Goal: Task Accomplishment & Management: Manage account settings

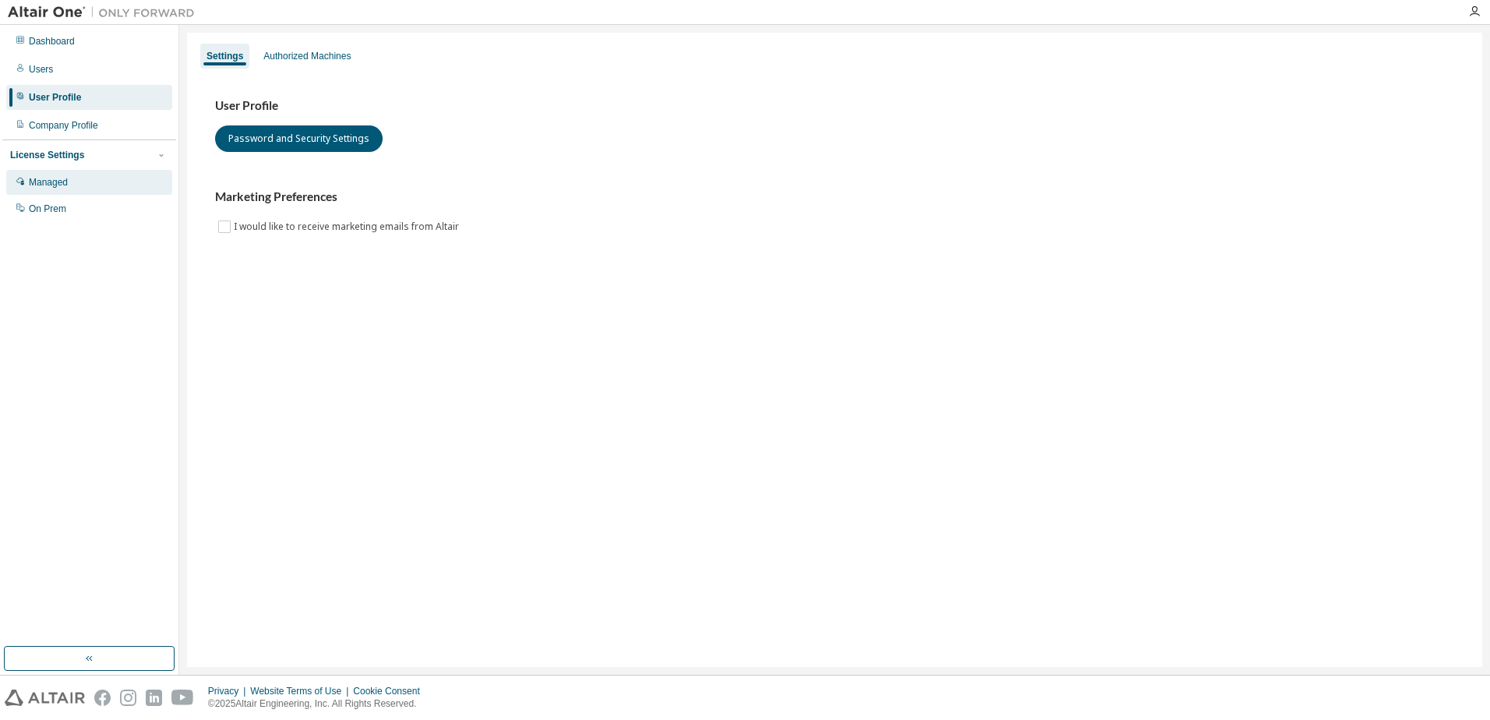
click at [44, 185] on div "Managed" at bounding box center [48, 182] width 39 height 12
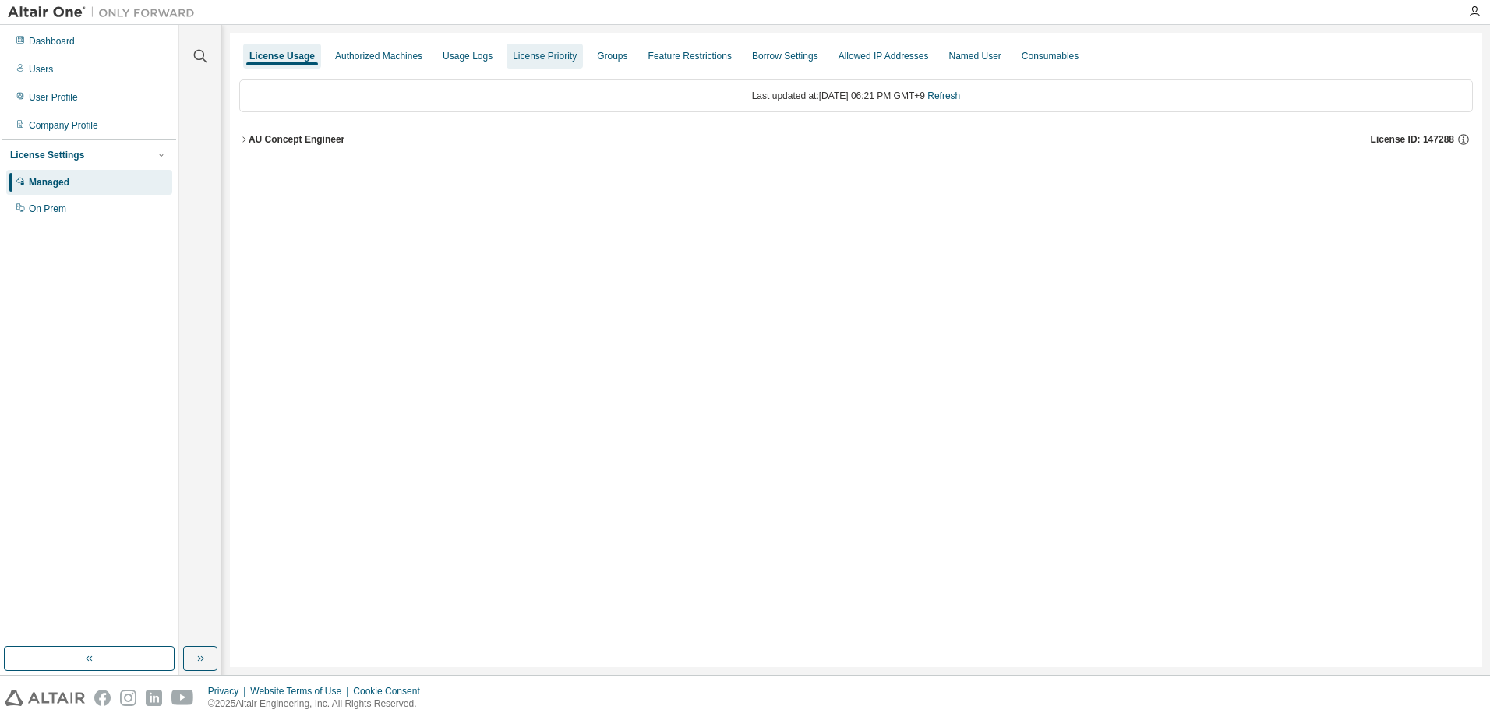
click at [535, 53] on div "License Priority" at bounding box center [545, 56] width 64 height 12
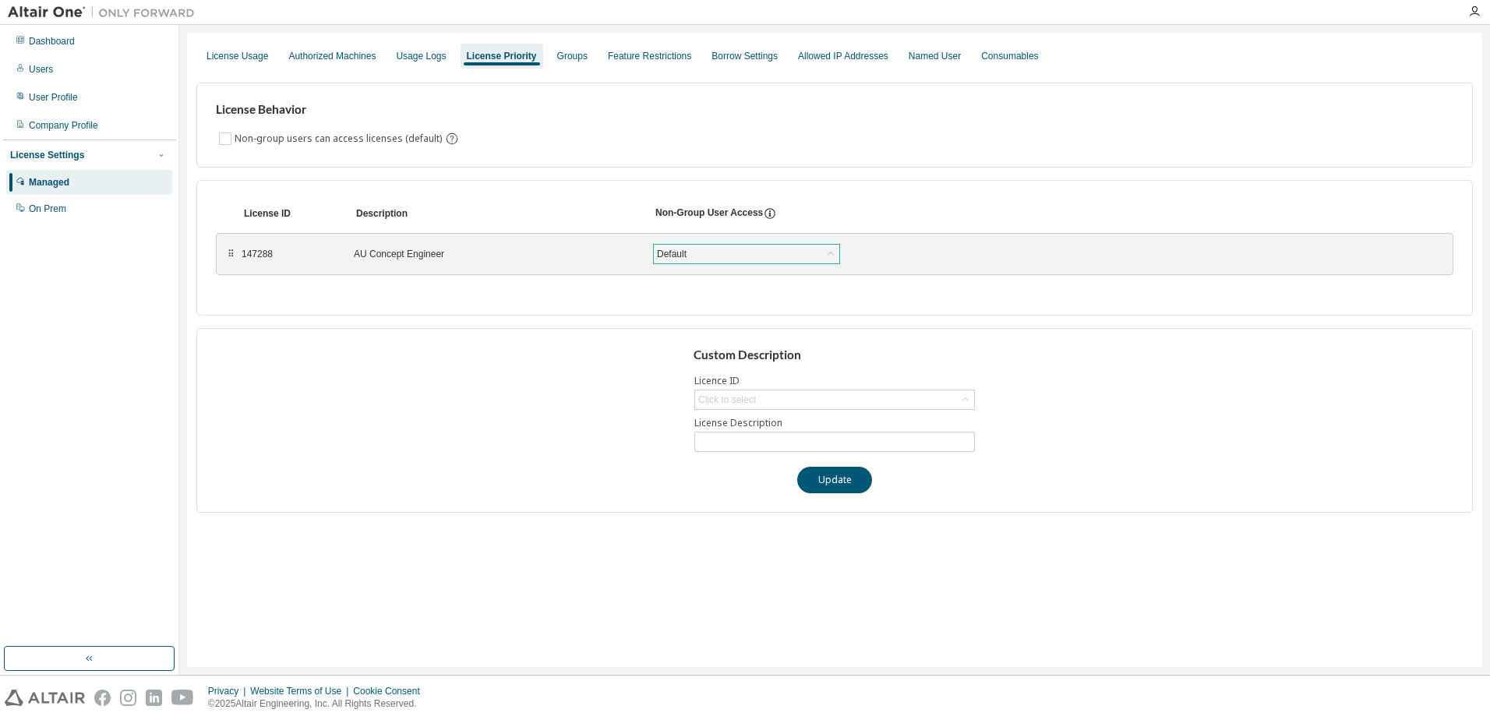
click at [771, 249] on div "Default" at bounding box center [746, 254] width 185 height 19
click at [413, 61] on div "Usage Logs" at bounding box center [421, 56] width 50 height 12
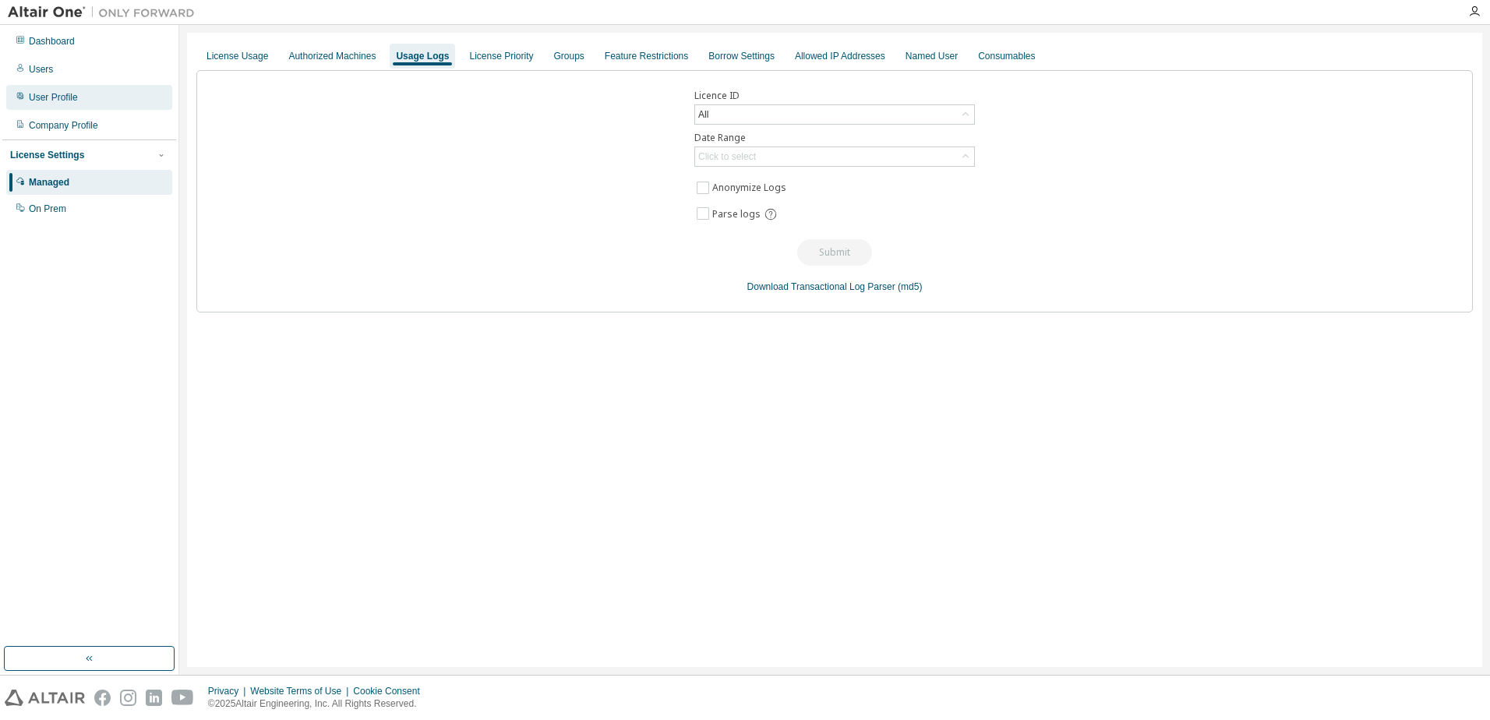
click at [46, 100] on div "User Profile" at bounding box center [53, 97] width 49 height 12
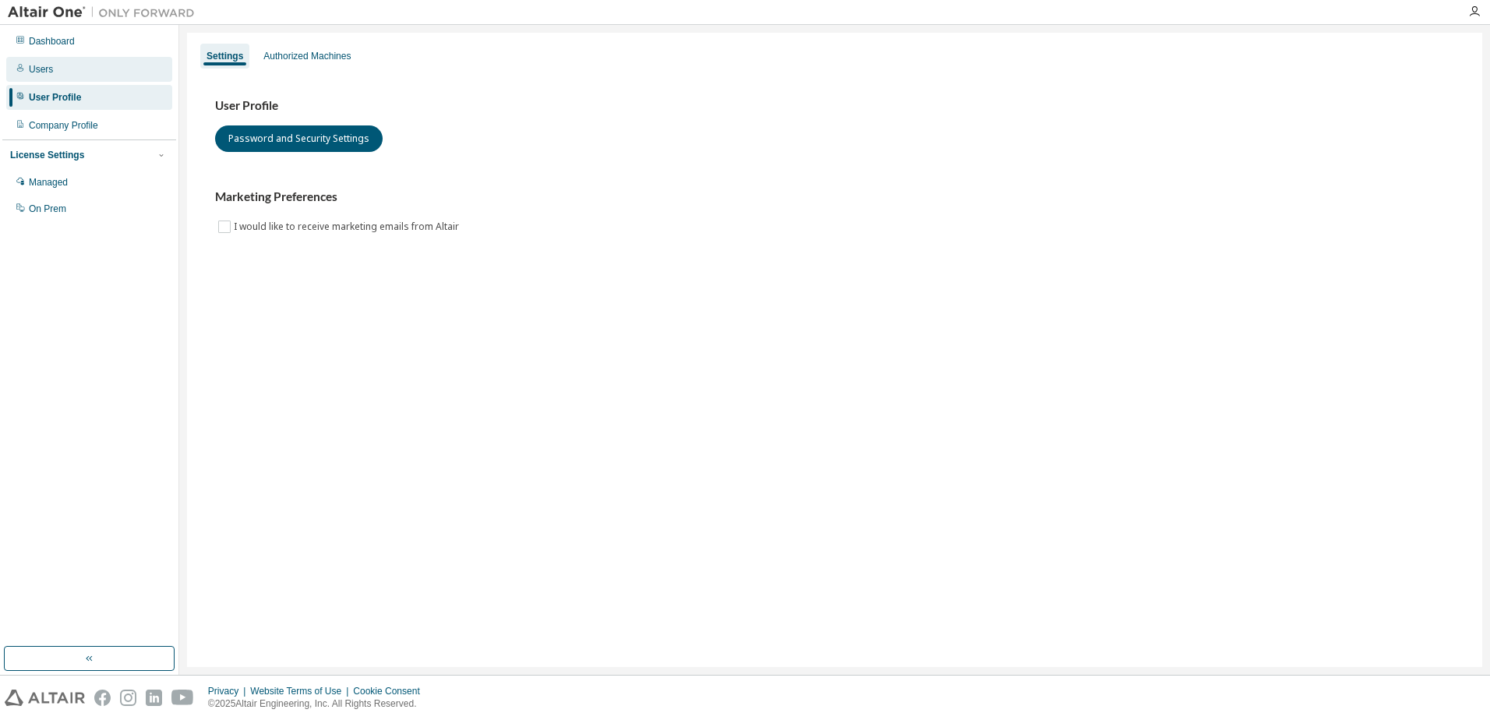
click at [41, 76] on div "Users" at bounding box center [89, 69] width 166 height 25
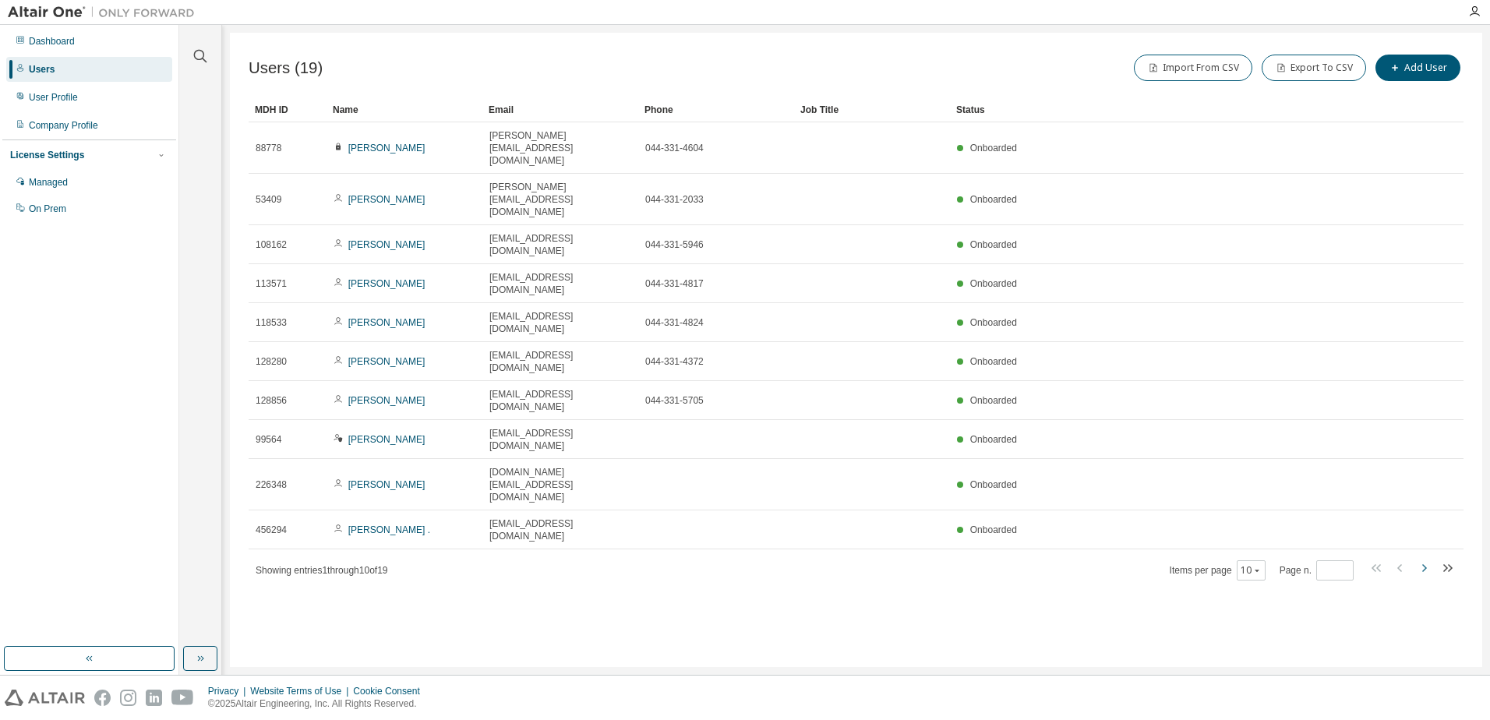
click at [1426, 559] on icon "button" at bounding box center [1423, 568] width 19 height 19
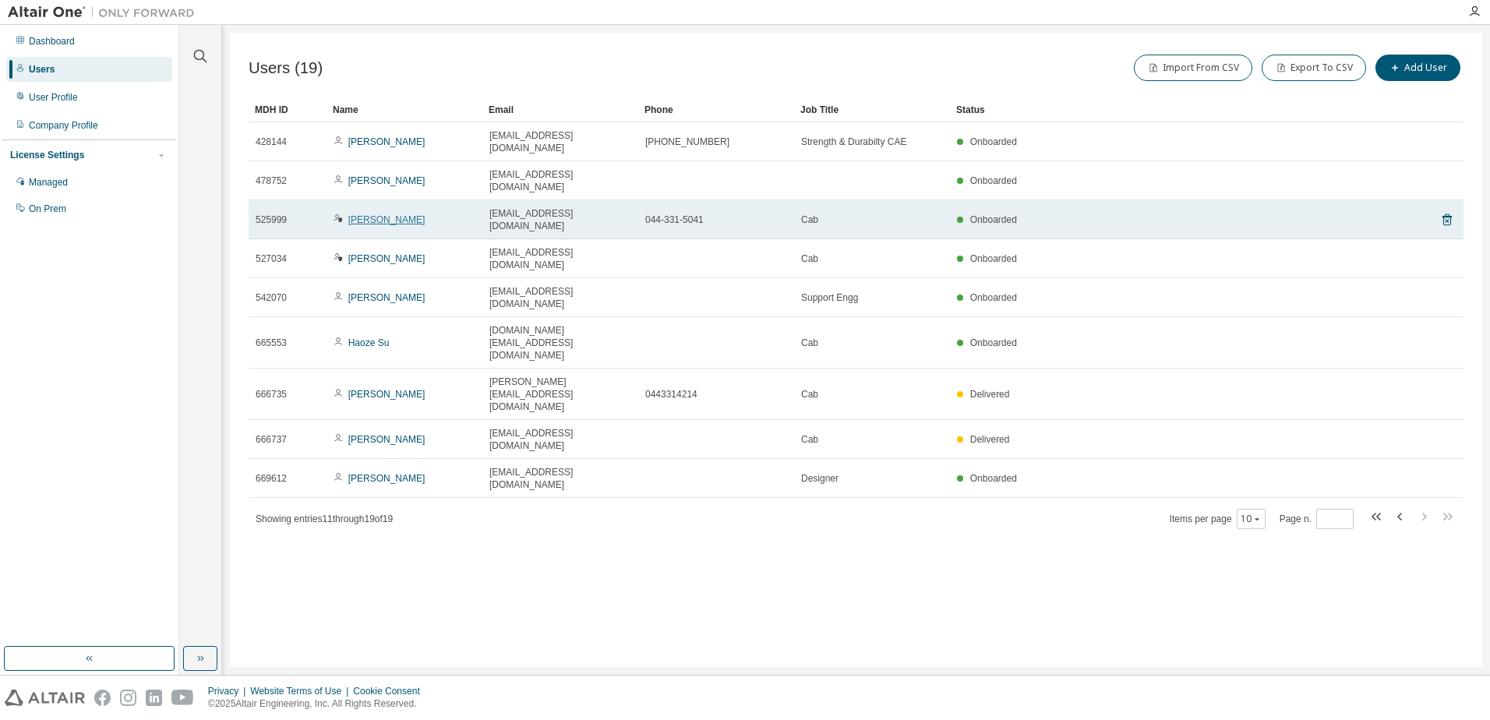
click at [365, 214] on link "[PERSON_NAME]" at bounding box center [386, 219] width 77 height 11
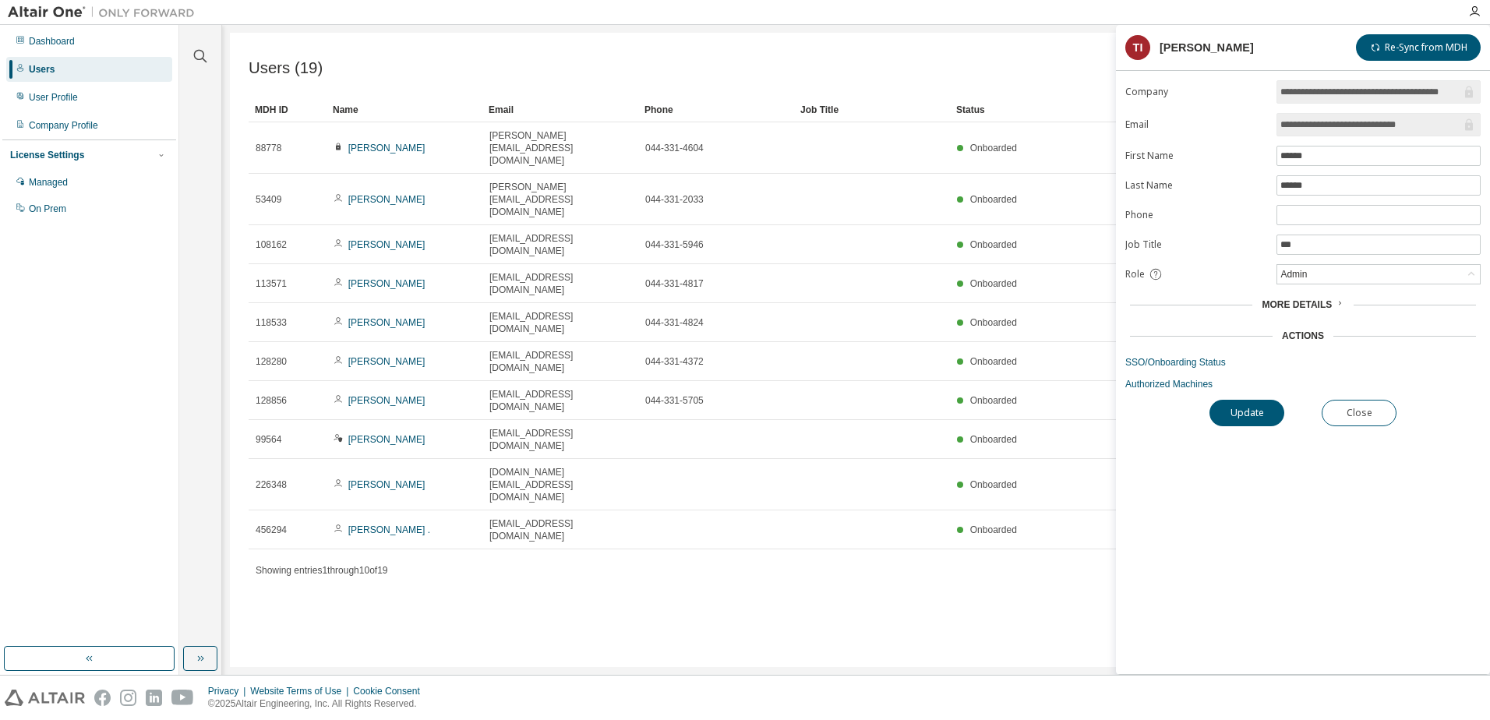
click at [1270, 304] on span "More Details" at bounding box center [1297, 304] width 70 height 11
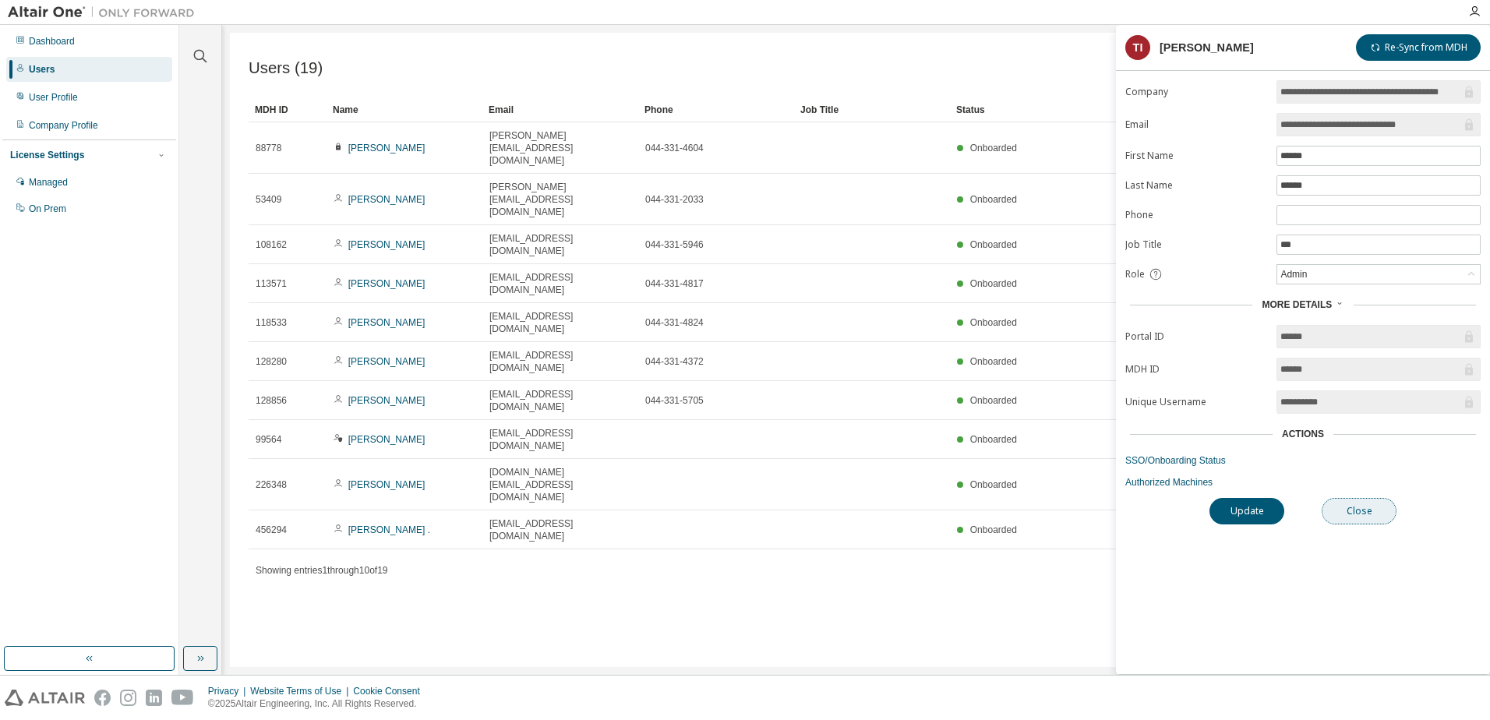
click at [1380, 505] on button "Close" at bounding box center [1359, 511] width 75 height 26
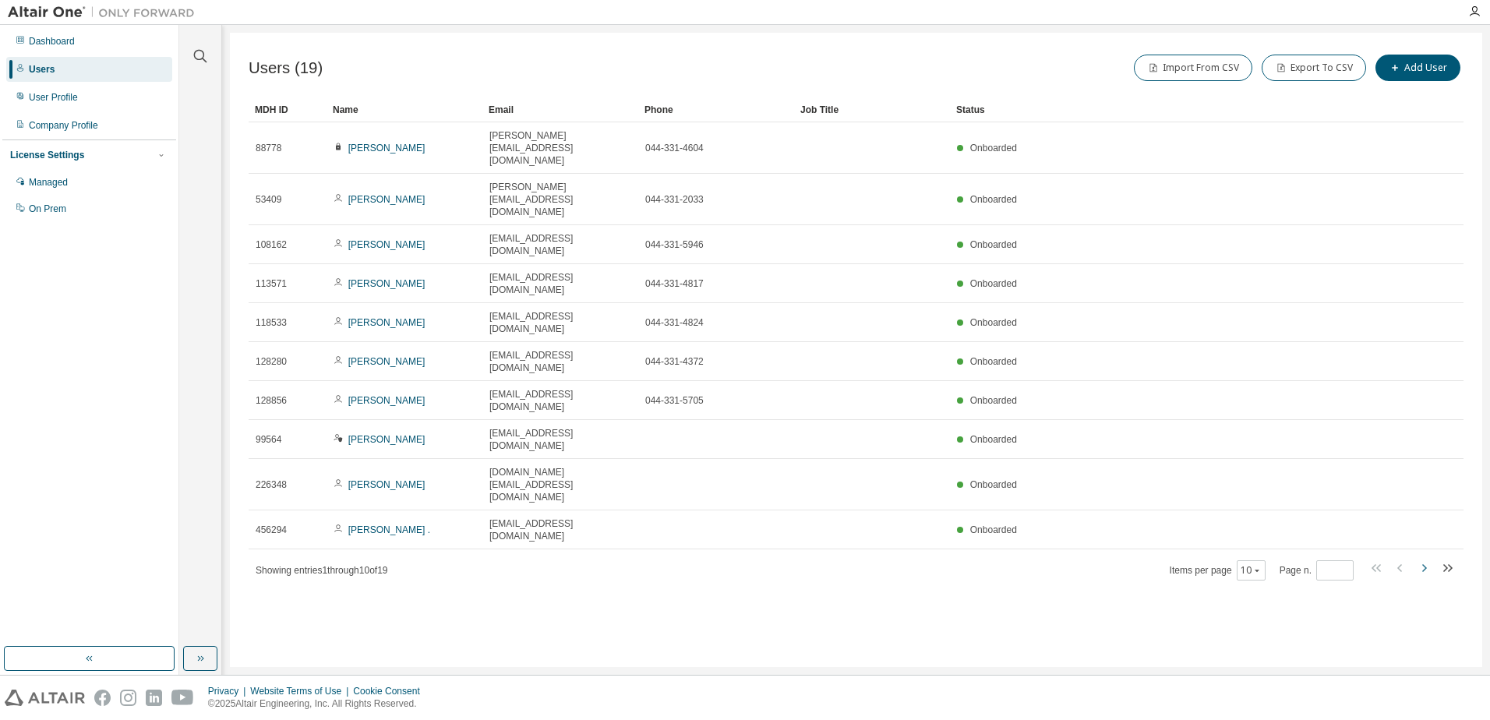
click at [1431, 559] on icon "button" at bounding box center [1423, 568] width 19 height 19
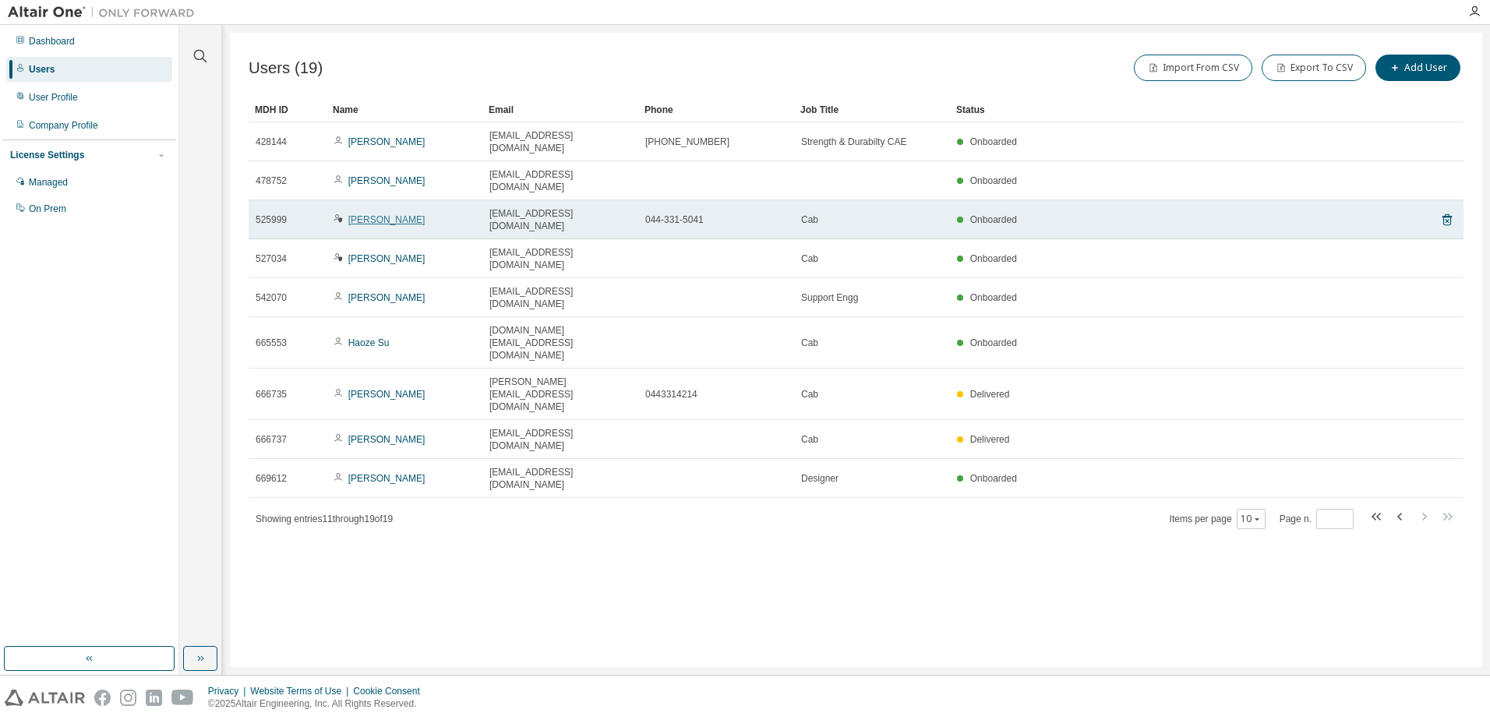
click at [377, 214] on link "[PERSON_NAME]" at bounding box center [386, 219] width 77 height 11
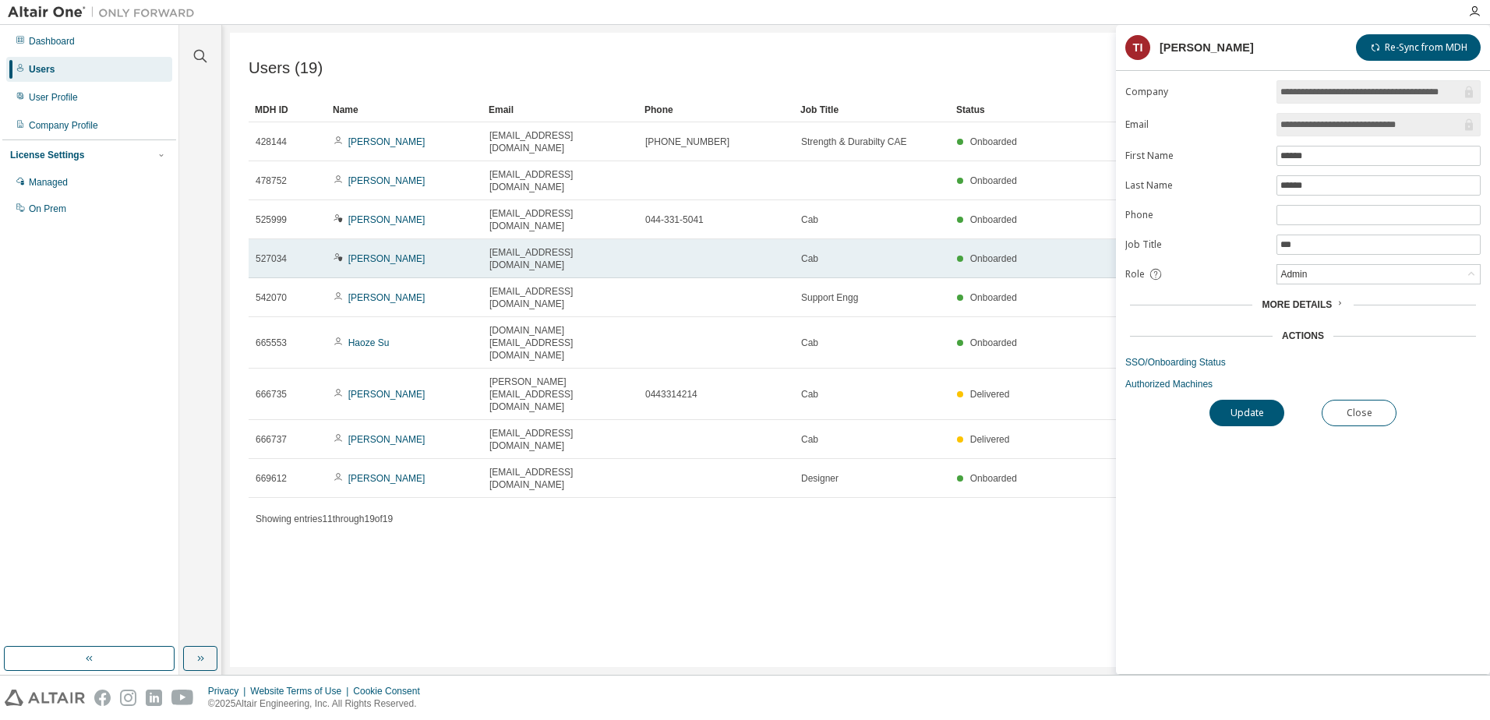
type input "*"
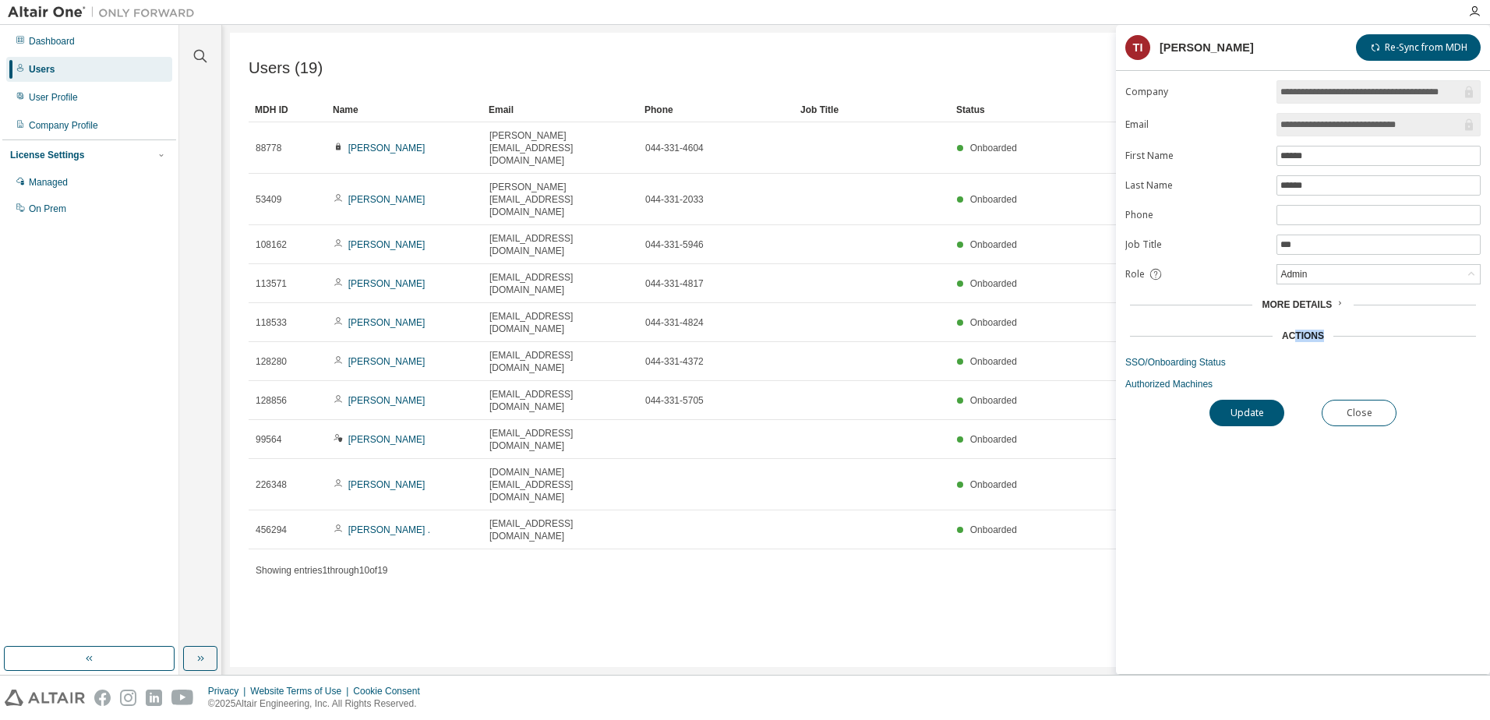
click at [1295, 342] on div "Actions" at bounding box center [1302, 336] width 355 height 22
drag, startPoint x: 1295, startPoint y: 342, endPoint x: 1286, endPoint y: 309, distance: 34.0
click at [1286, 309] on span "More Details" at bounding box center [1297, 304] width 70 height 11
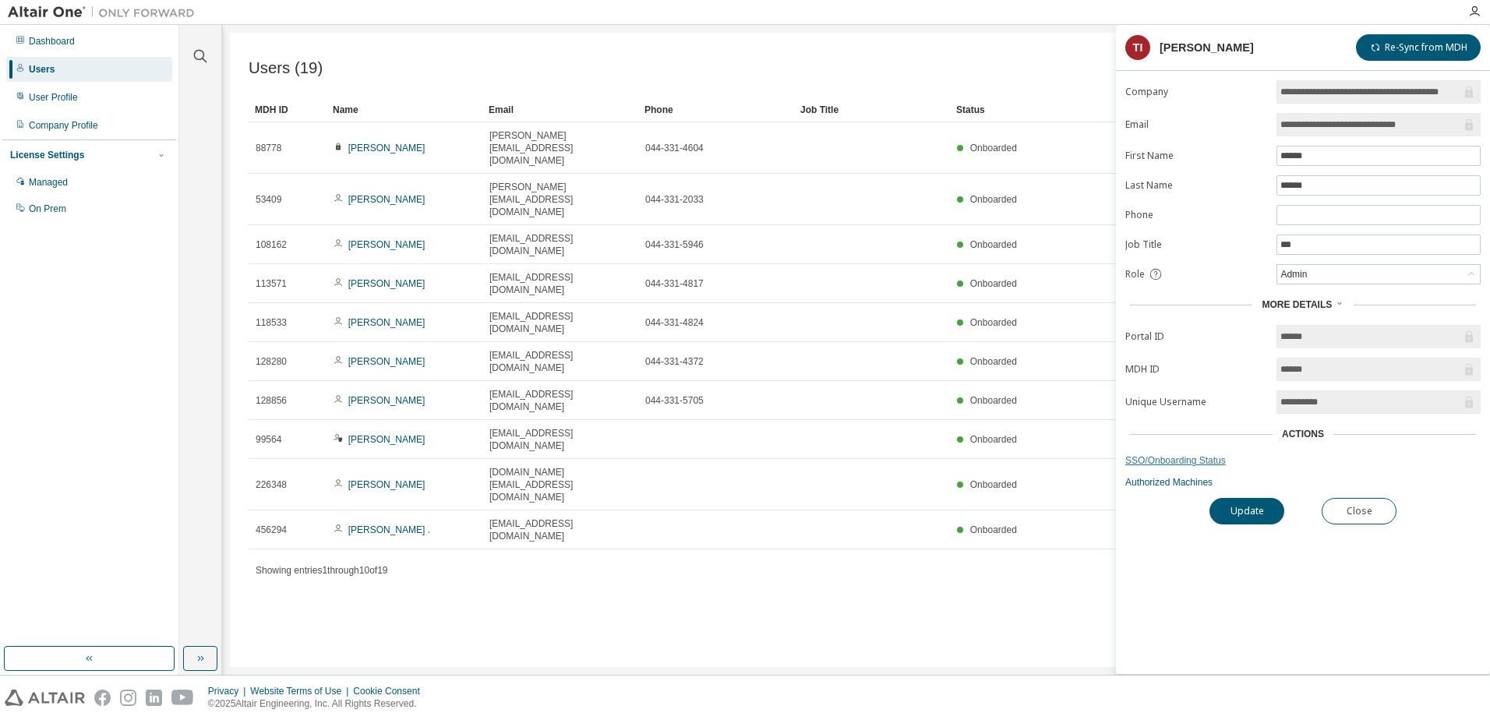
click at [1138, 460] on link "SSO/Onboarding Status" at bounding box center [1302, 460] width 355 height 12
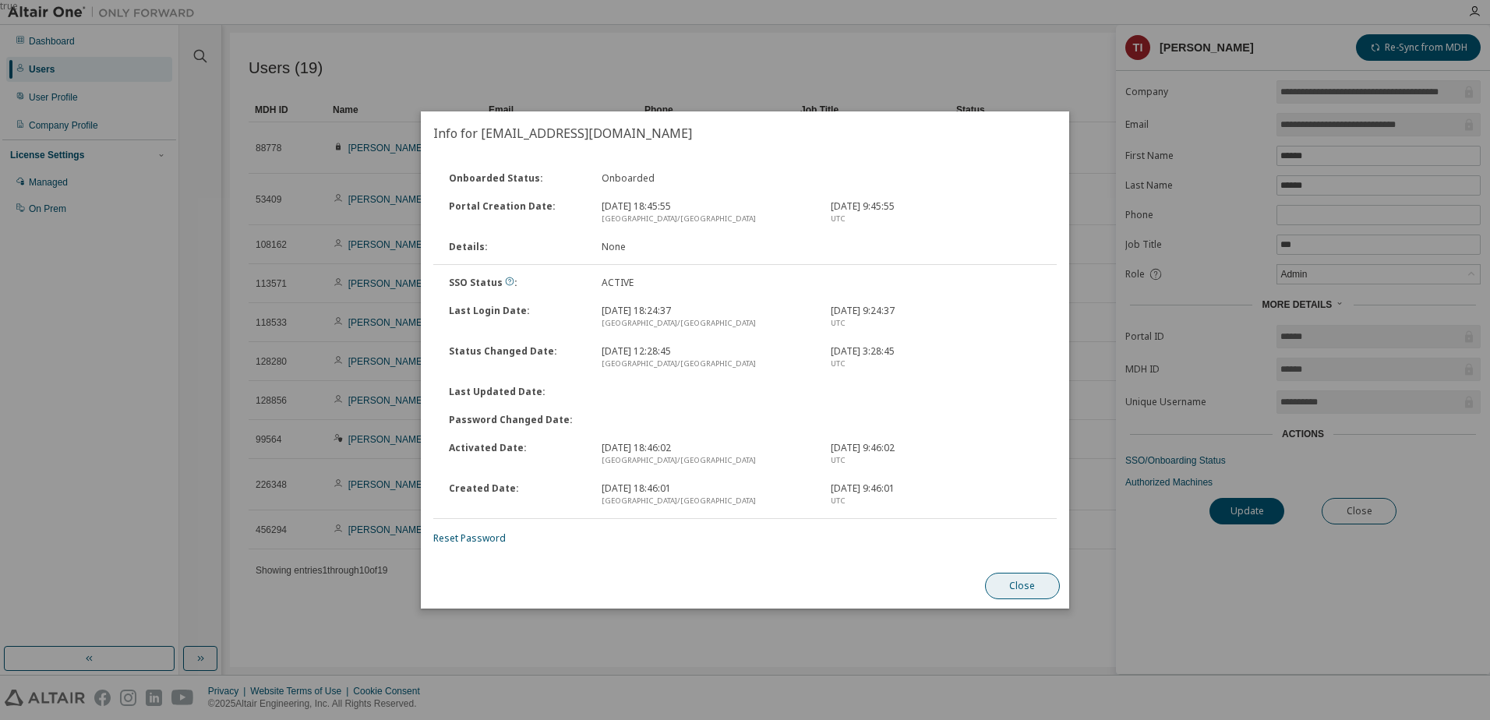
click at [1011, 590] on button "Close" at bounding box center [1022, 586] width 75 height 26
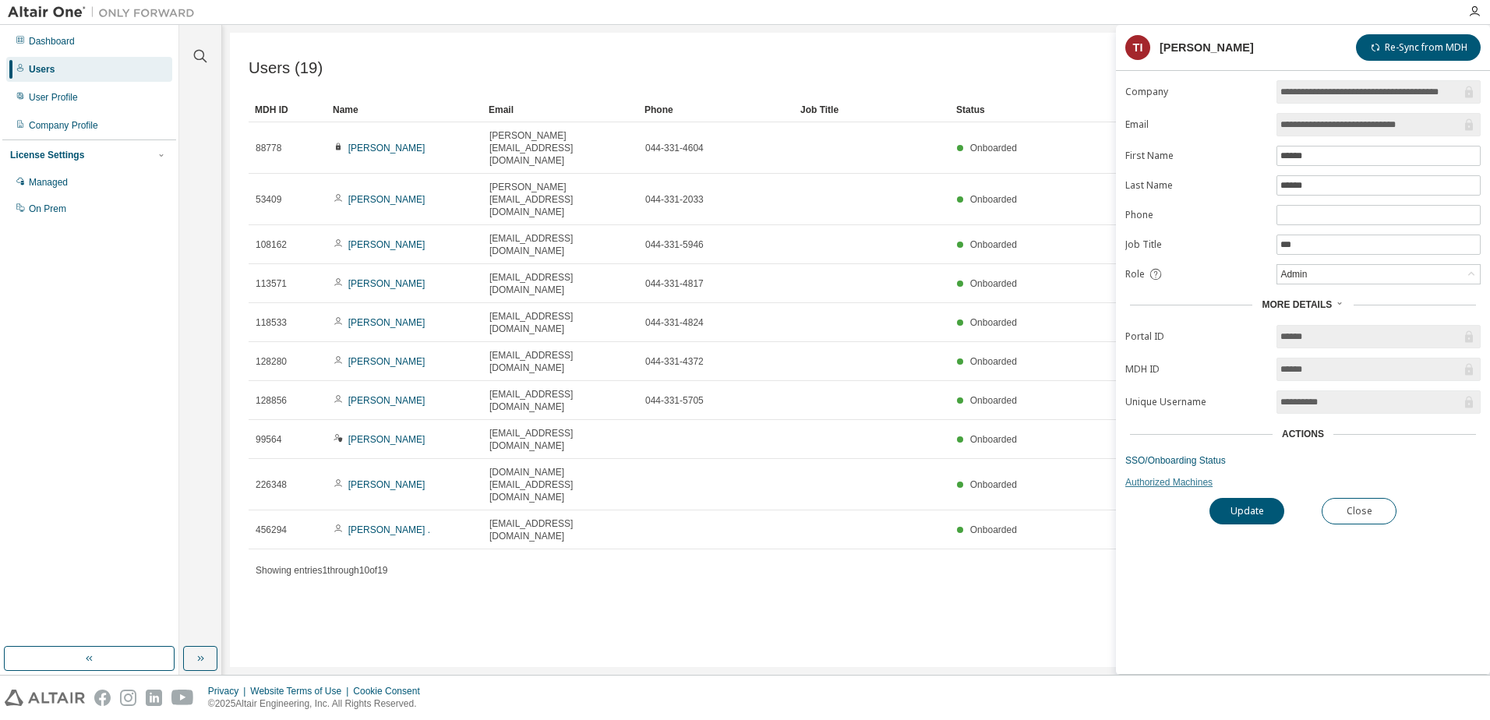
click at [1135, 487] on link "Authorized Machines" at bounding box center [1302, 482] width 355 height 12
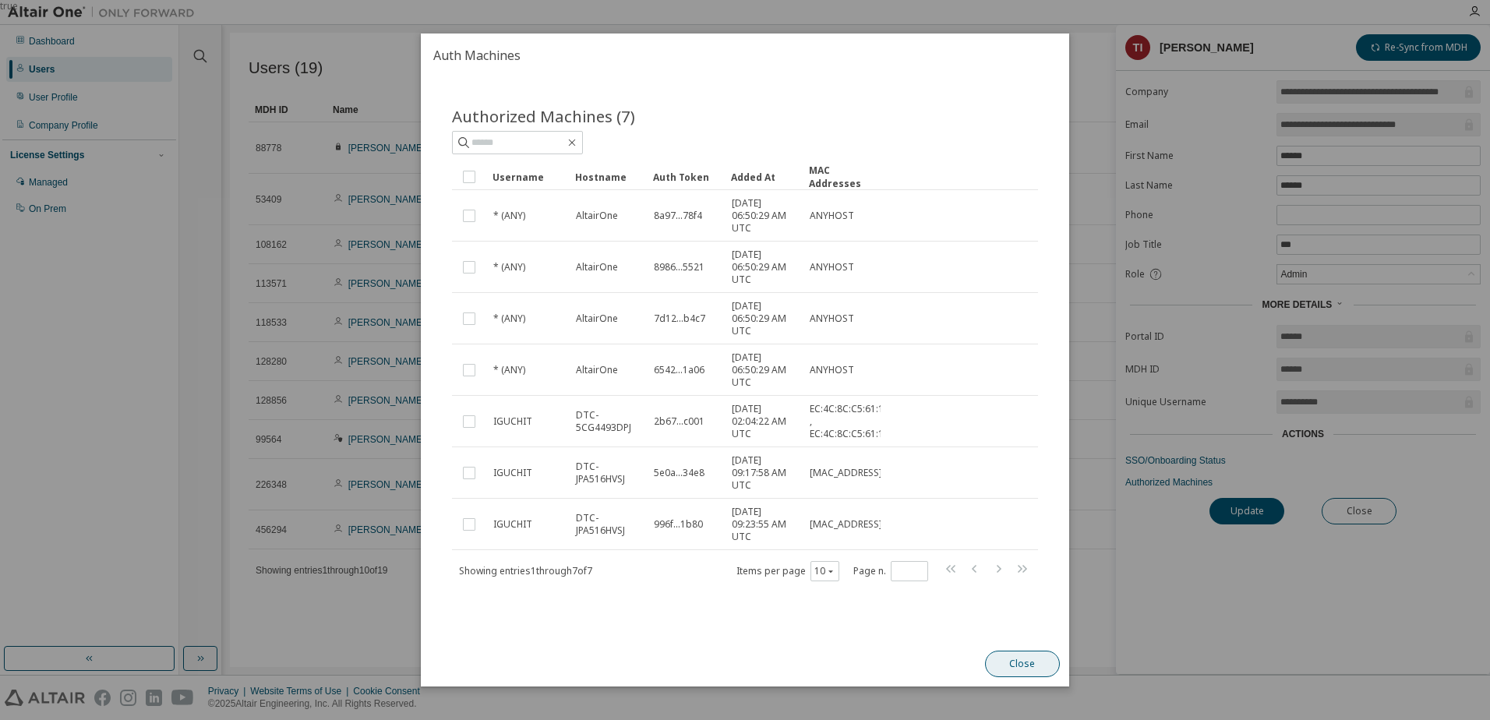
click at [1020, 664] on button "Close" at bounding box center [1022, 664] width 75 height 26
